Goal: Task Accomplishment & Management: Manage account settings

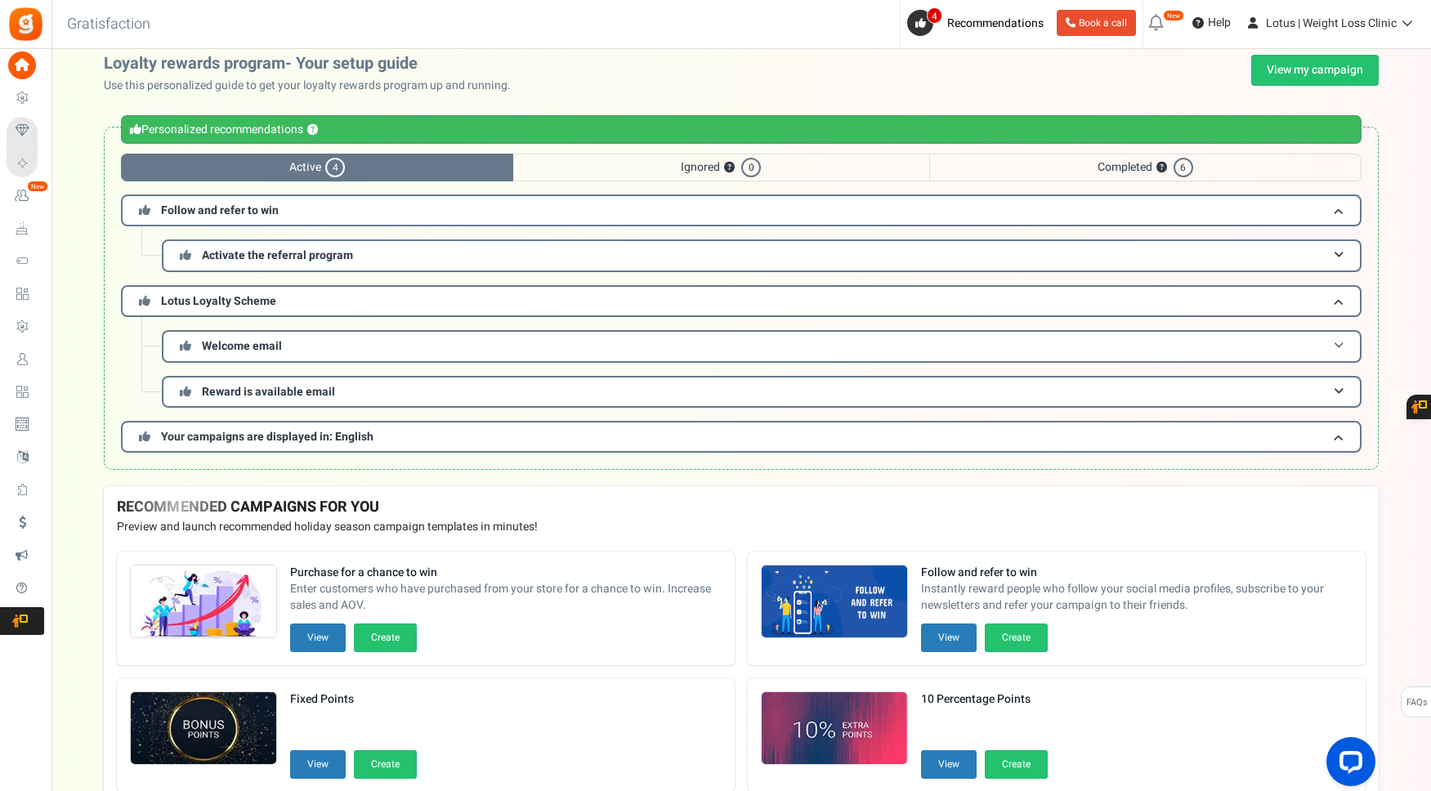
scroll to position [9, 0]
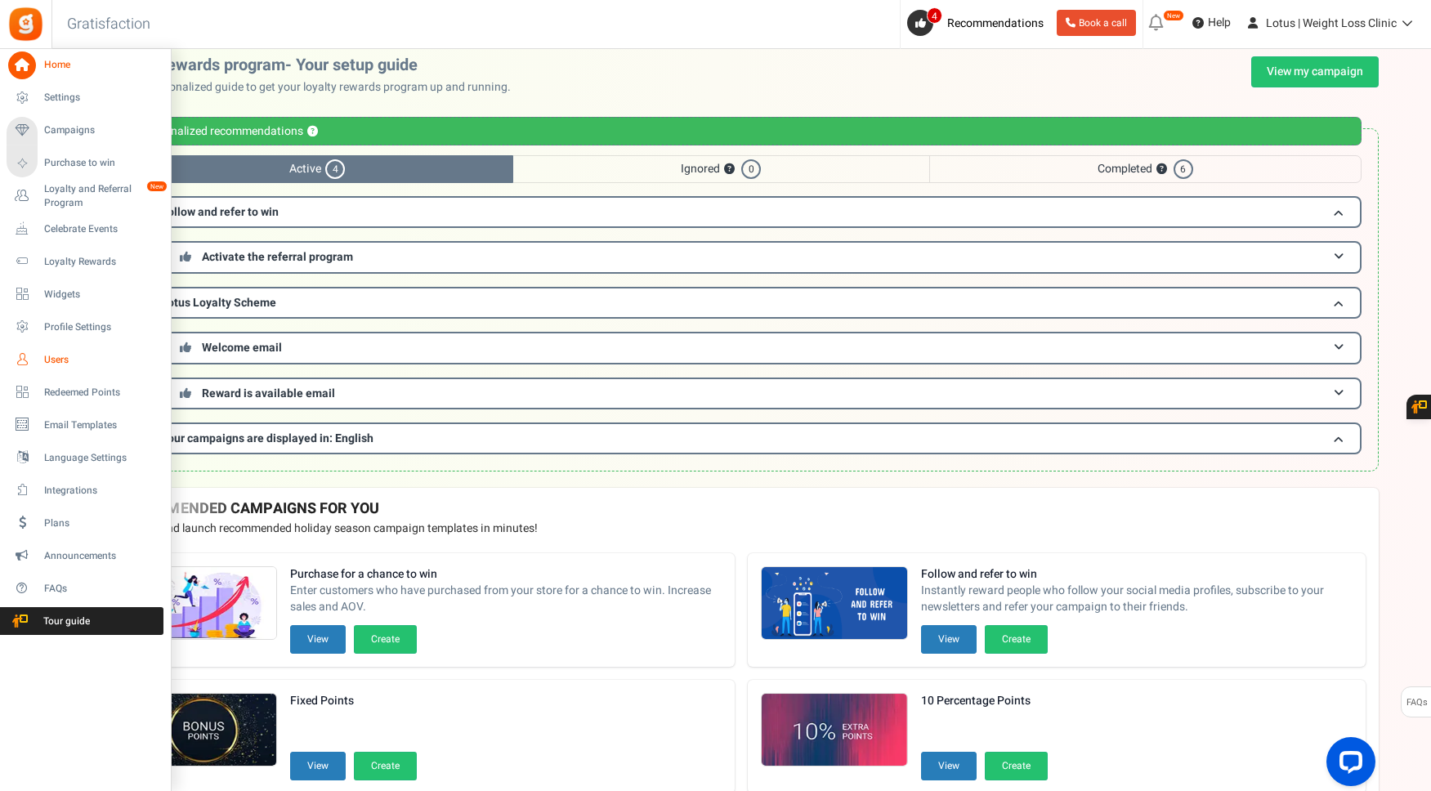
click at [66, 361] on span "Users" at bounding box center [101, 360] width 114 height 14
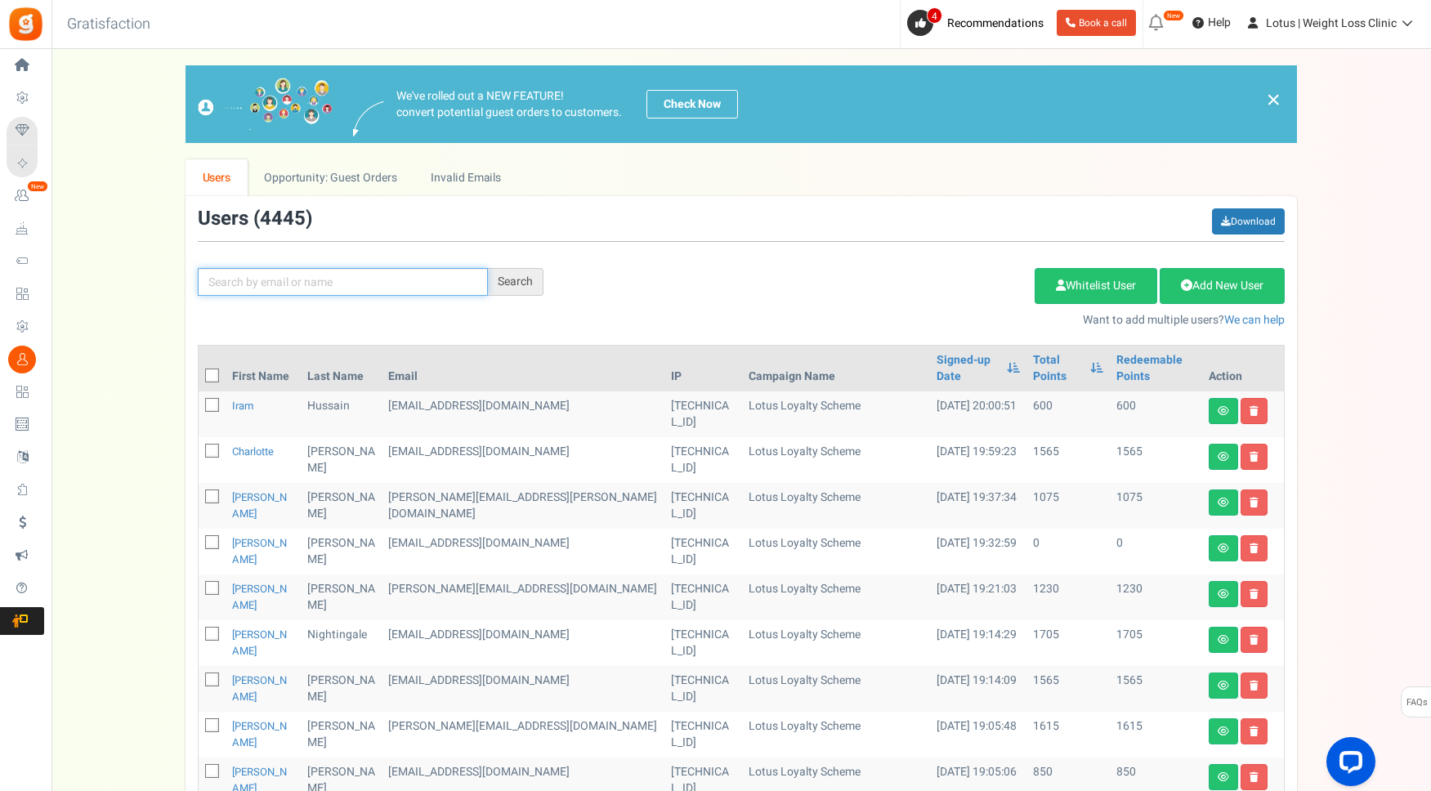
click at [305, 281] on input "text" at bounding box center [343, 282] width 290 height 28
type input "[PERSON_NAME]"
click at [522, 286] on div "Search" at bounding box center [516, 282] width 56 height 28
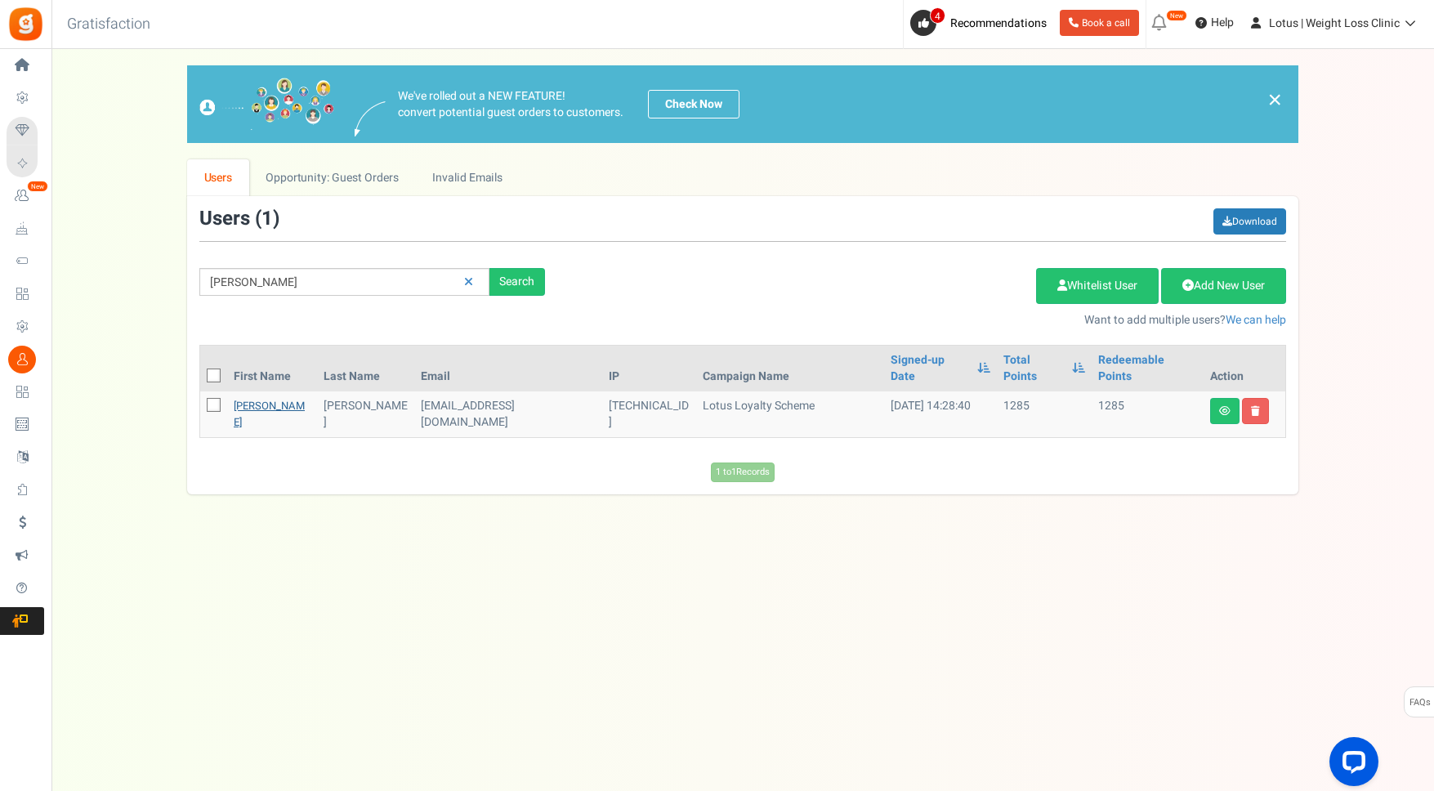
click at [263, 398] on link "[PERSON_NAME]" at bounding box center [269, 414] width 71 height 32
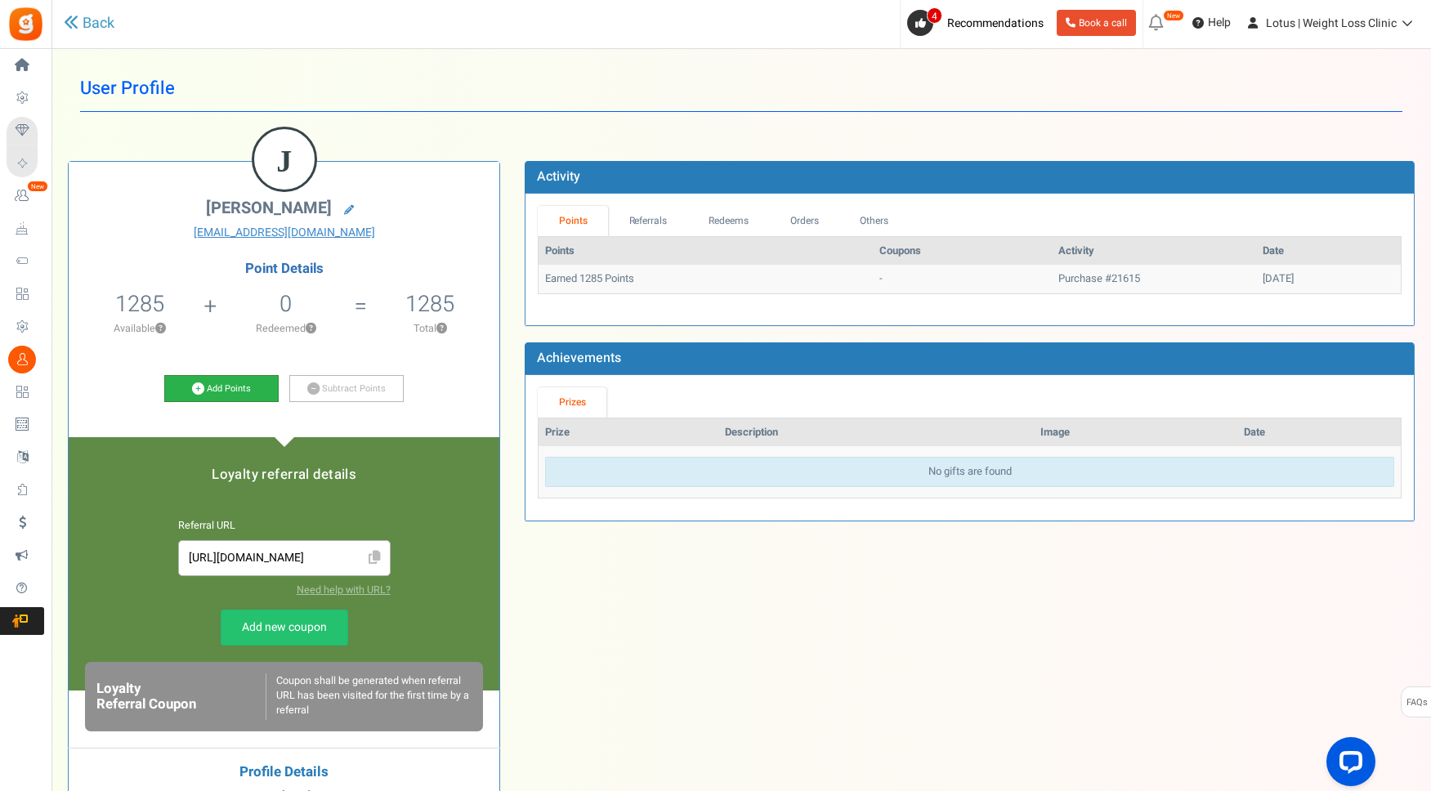
click at [194, 387] on icon at bounding box center [198, 388] width 12 height 12
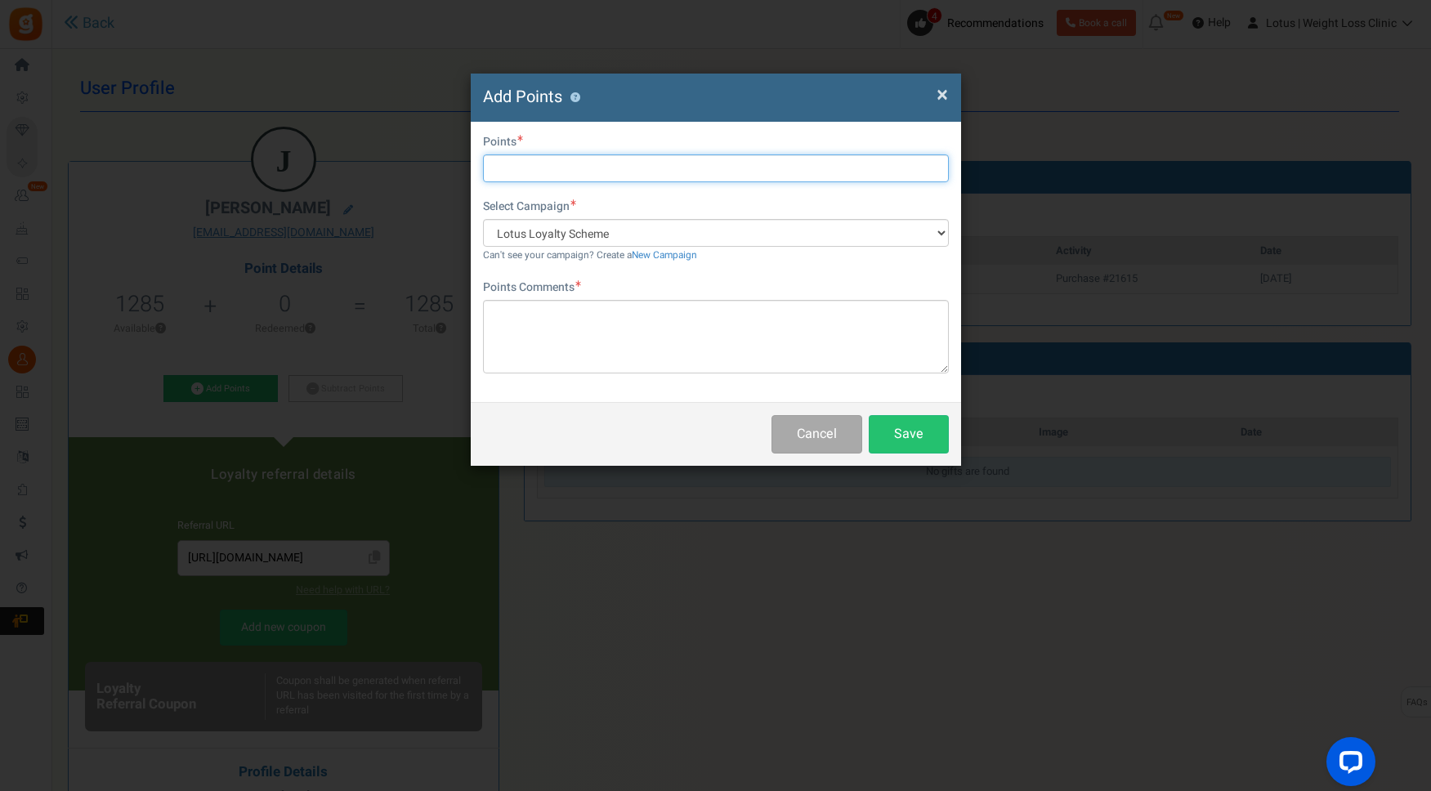
click at [513, 177] on input "text" at bounding box center [716, 168] width 466 height 28
type input "12850"
click at [516, 324] on textarea at bounding box center [716, 337] width 466 height 74
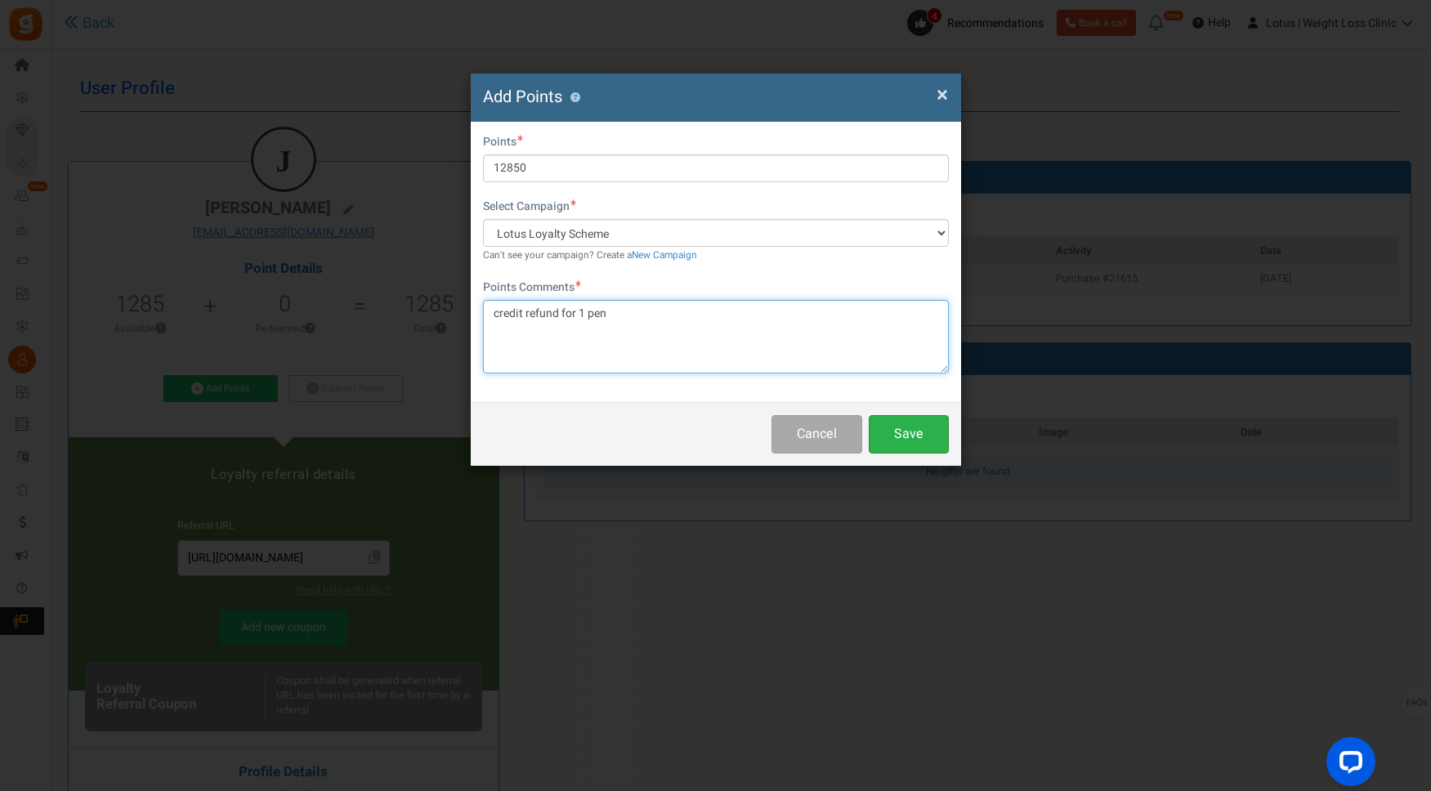
type textarea "credit refund for 1 pen"
click at [914, 427] on button "Save" at bounding box center [909, 434] width 80 height 38
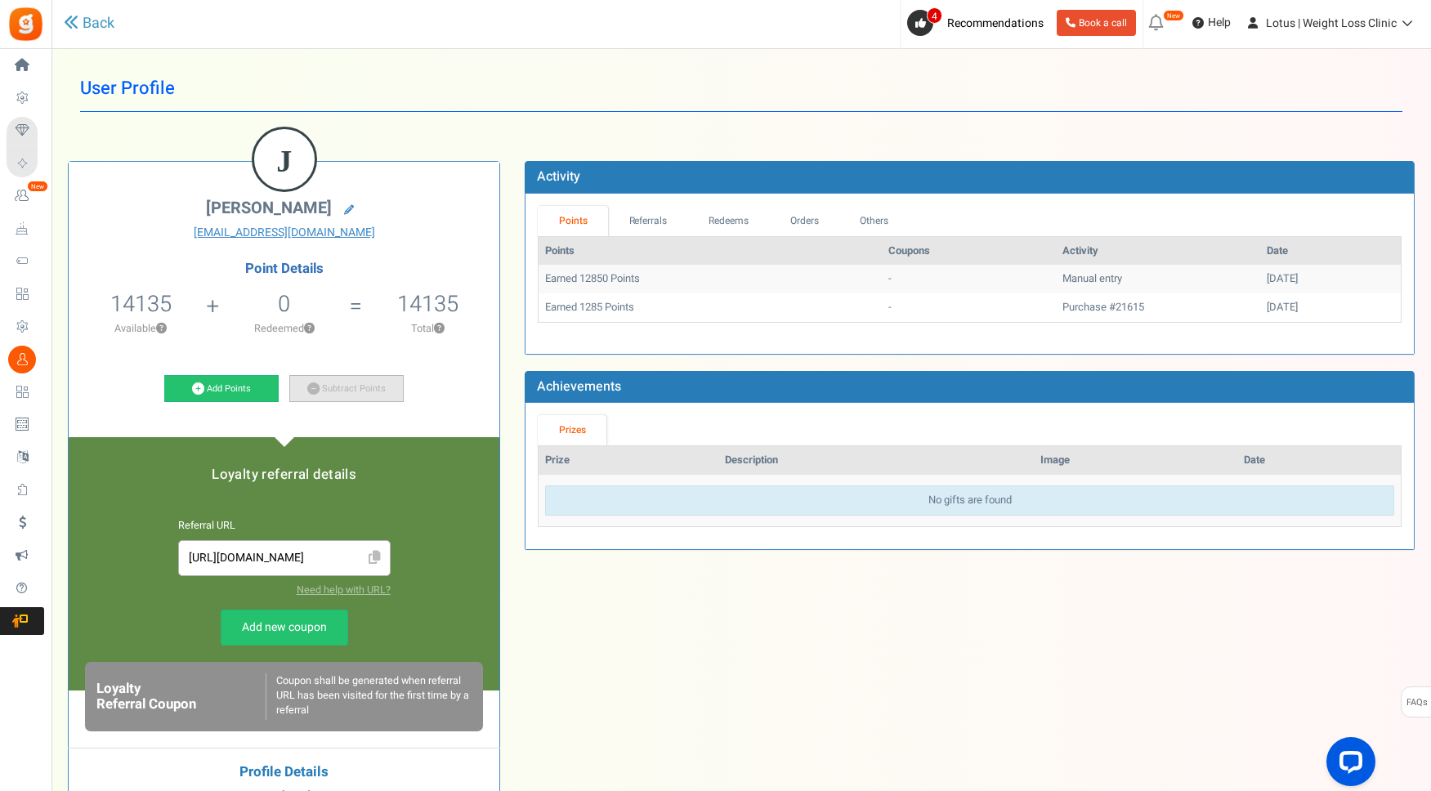
click at [314, 391] on icon at bounding box center [313, 388] width 12 height 12
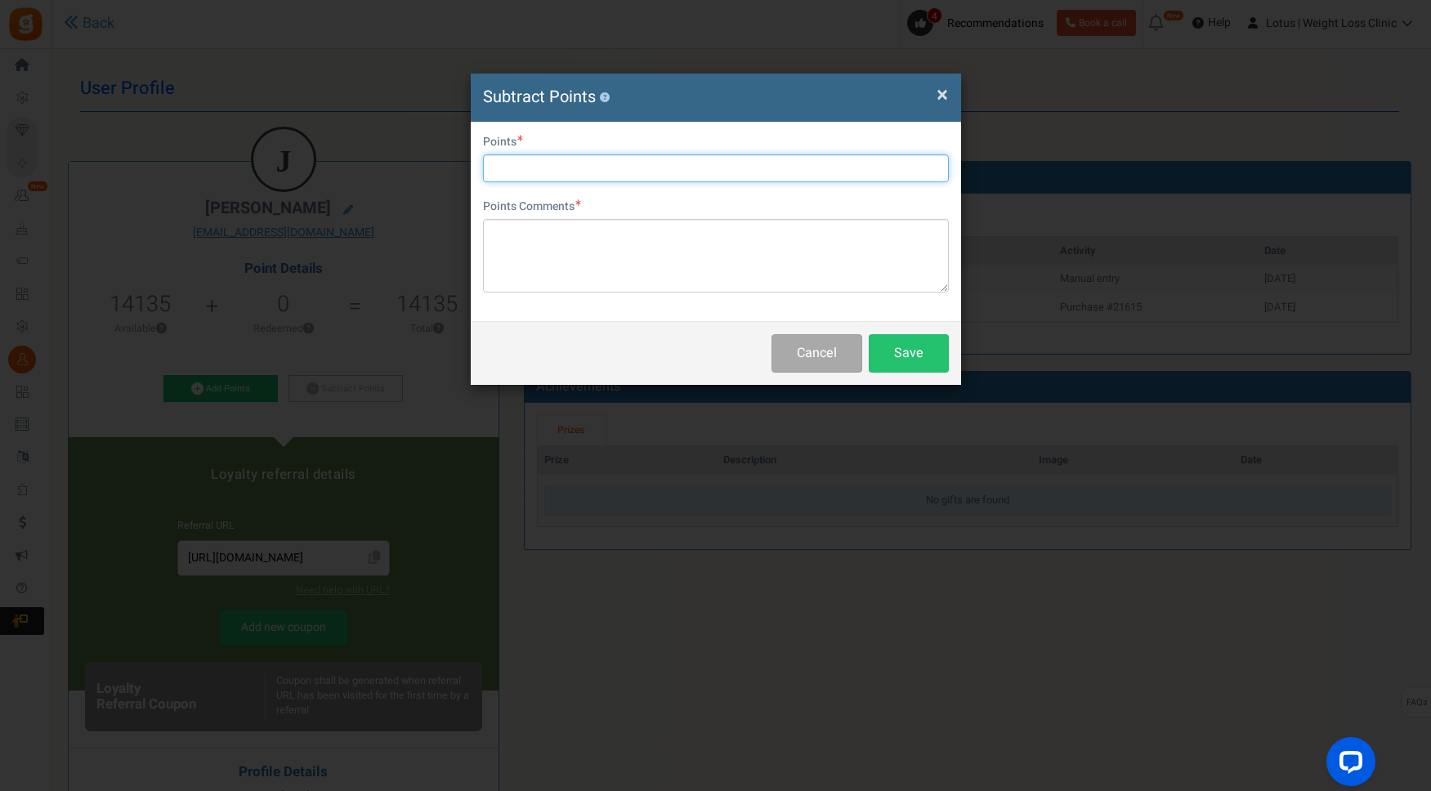
click at [526, 165] on input "text" at bounding box center [716, 168] width 466 height 28
type input "642"
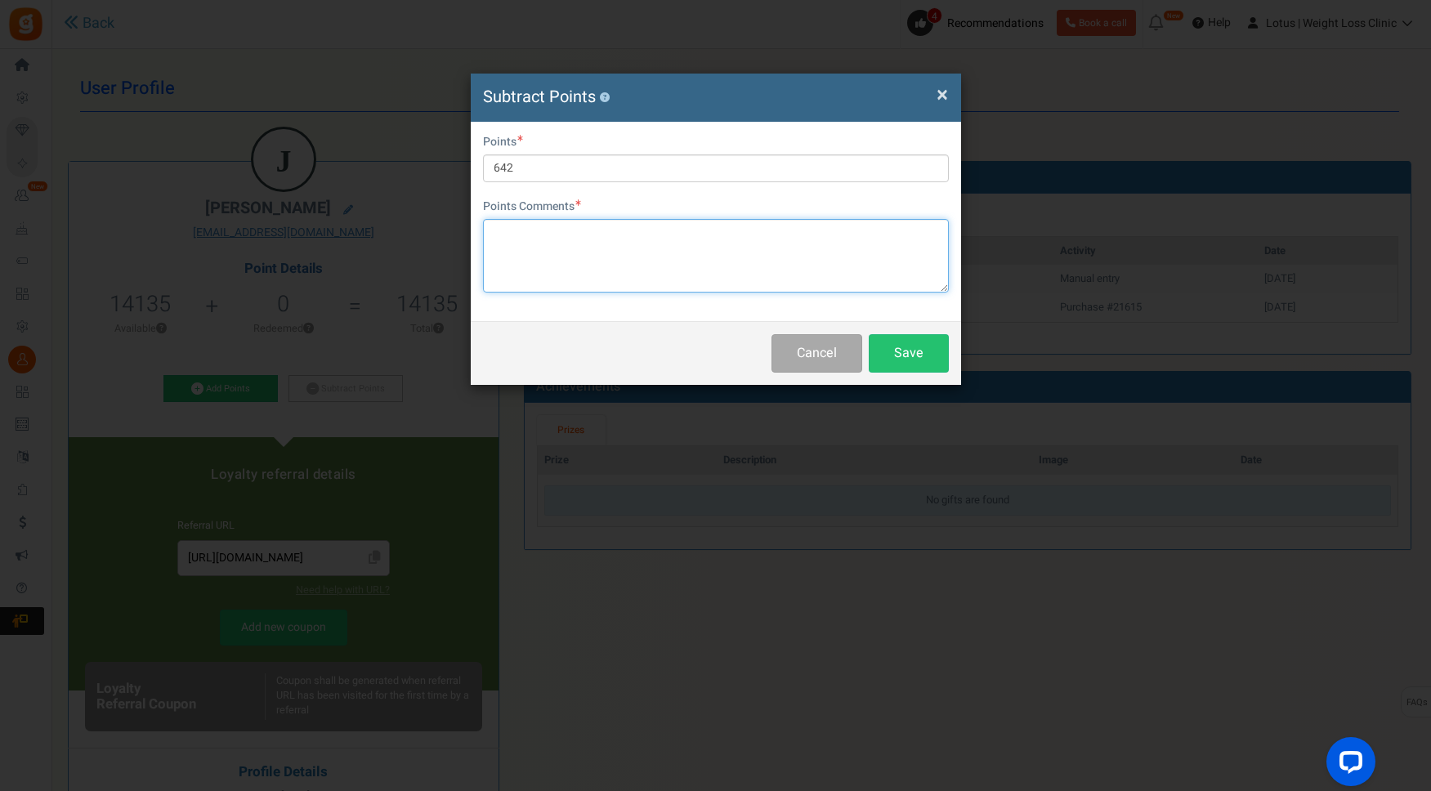
click at [653, 262] on textarea at bounding box center [716, 256] width 466 height 74
type textarea "Points deducted from last order following refund"
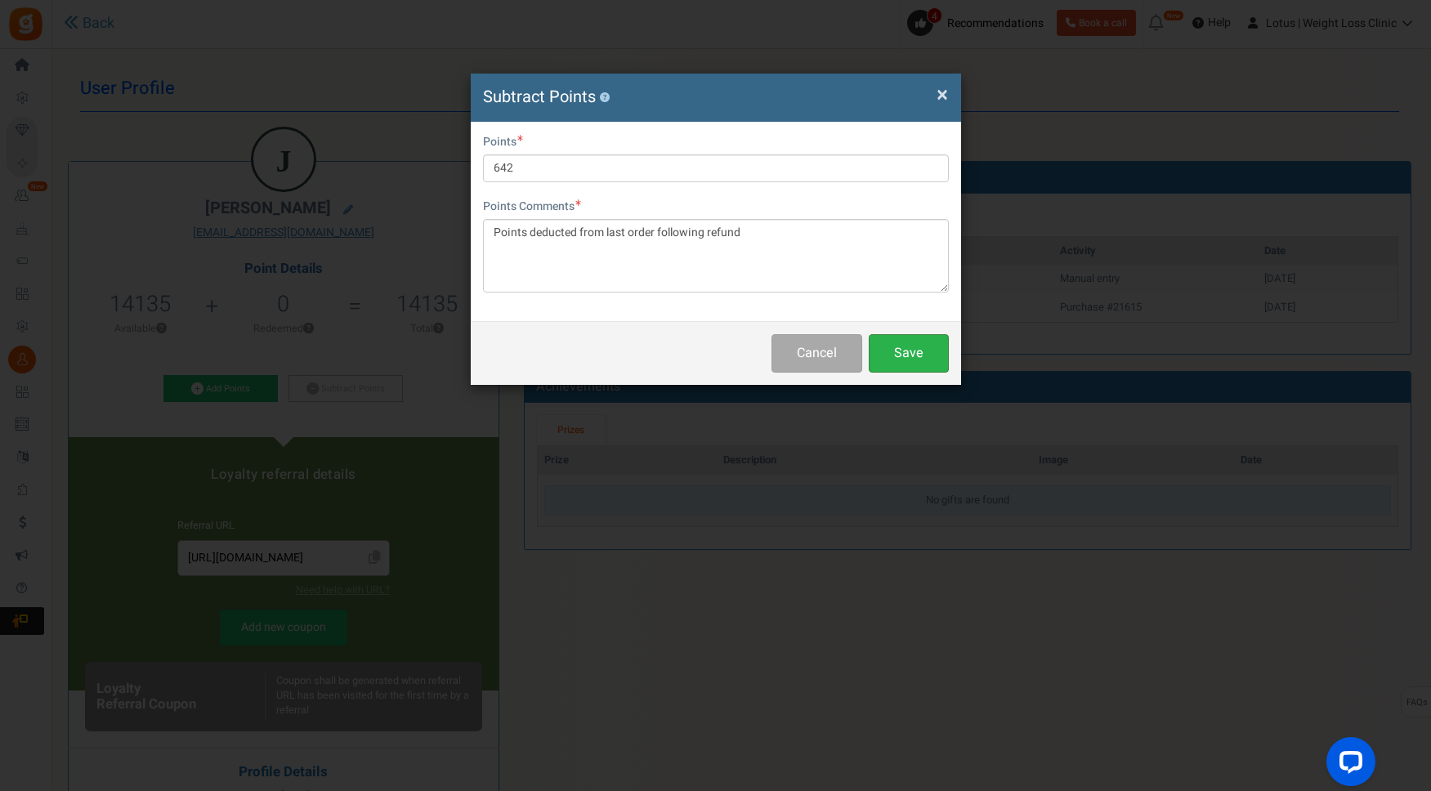
click at [914, 355] on button "Save" at bounding box center [909, 353] width 80 height 38
click at [942, 95] on span "×" at bounding box center [941, 94] width 11 height 31
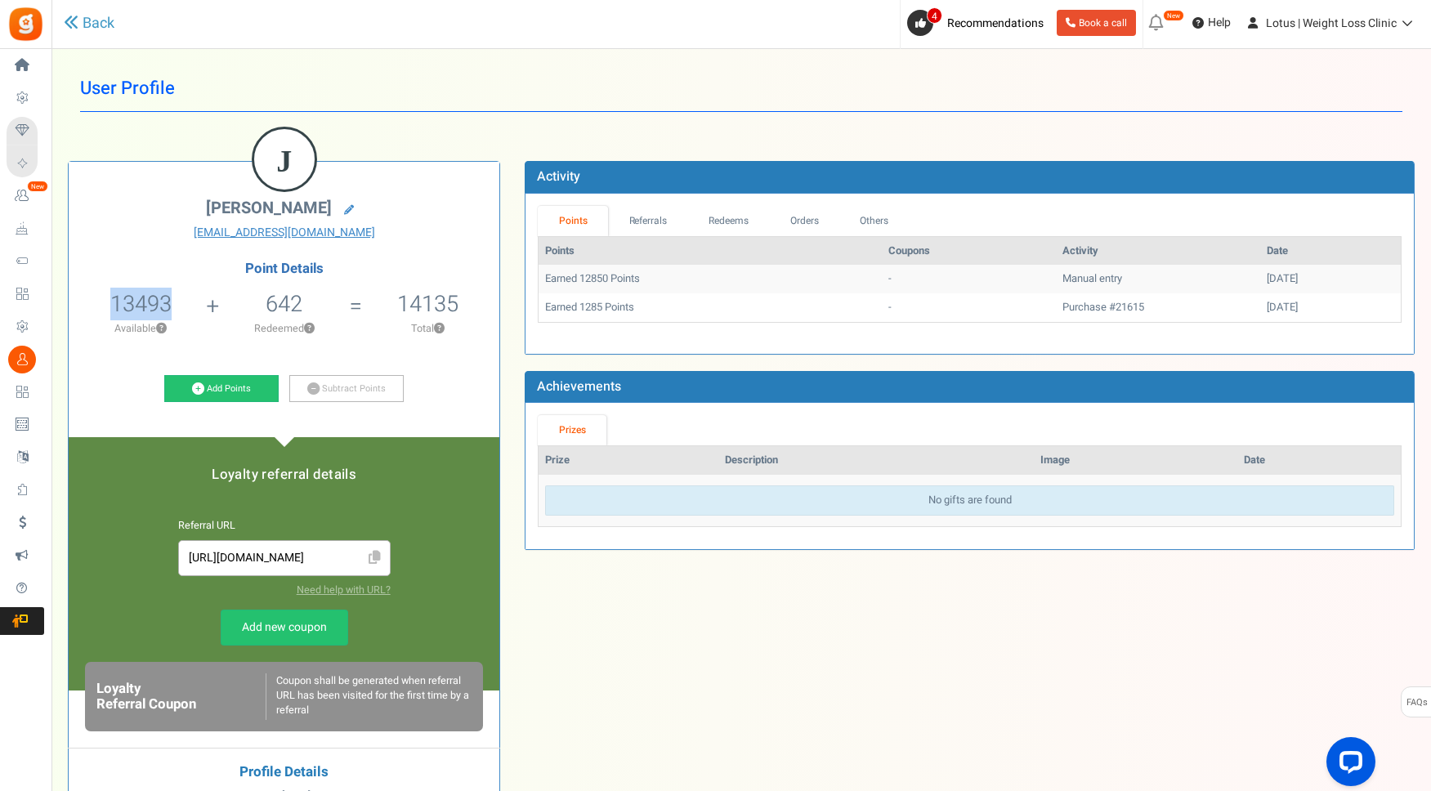
drag, startPoint x: 177, startPoint y: 303, endPoint x: 100, endPoint y: 301, distance: 76.9
click at [100, 301] on li "13493 1285 Redeemable 0 Exclusion Available ?" at bounding box center [141, 318] width 144 height 68
copy span "13493"
